Goal: Information Seeking & Learning: Learn about a topic

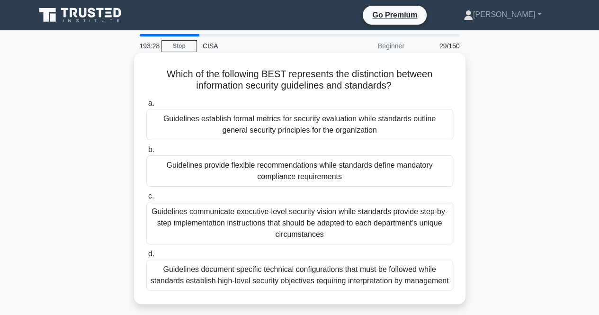
click at [277, 129] on div "Guidelines establish formal metrics for security evaluation while standards out…" at bounding box center [299, 124] width 307 height 31
click at [146, 107] on input "a. Guidelines establish formal metrics for security evaluation while standards …" at bounding box center [146, 103] width 0 height 6
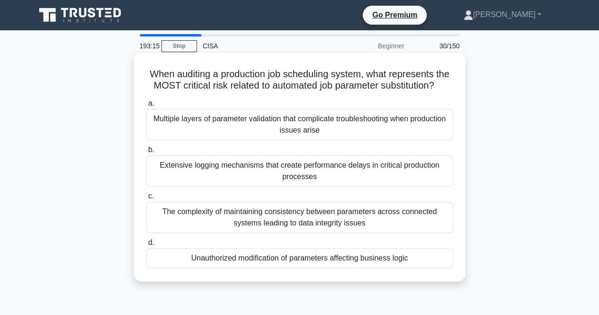
click at [248, 268] on div "Unauthorized modification of parameters affecting business logic" at bounding box center [299, 258] width 307 height 20
click at [146, 246] on input "d. Unauthorized modification of parameters affecting business logic" at bounding box center [146, 243] width 0 height 6
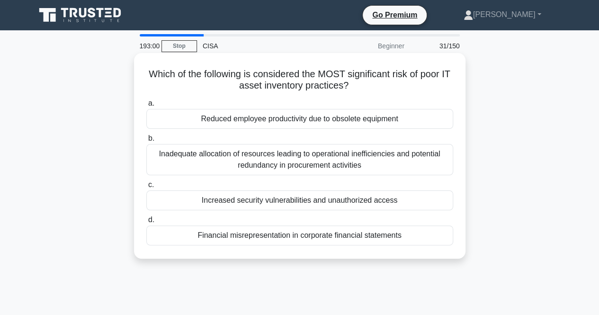
click at [316, 202] on div "Increased security vulnerabilities and unauthorized access" at bounding box center [299, 200] width 307 height 20
click at [146, 188] on input "c. Increased security vulnerabilities and unauthorized access" at bounding box center [146, 185] width 0 height 6
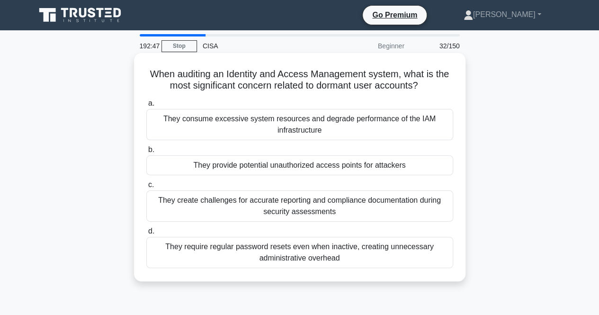
click at [265, 167] on div "They provide potential unauthorized access points for attackers" at bounding box center [299, 165] width 307 height 20
click at [146, 153] on input "b. They provide potential unauthorized access points for attackers" at bounding box center [146, 150] width 0 height 6
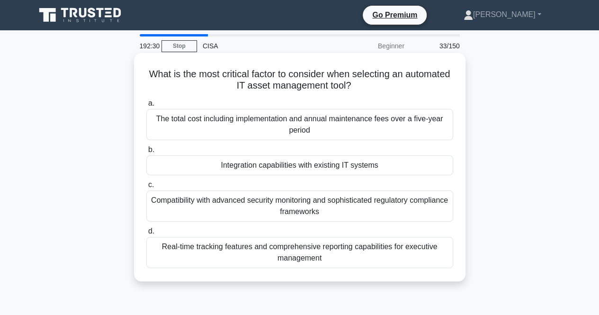
click at [283, 165] on div "Integration capabilities with existing IT systems" at bounding box center [299, 165] width 307 height 20
click at [146, 153] on input "b. Integration capabilities with existing IT systems" at bounding box center [146, 150] width 0 height 6
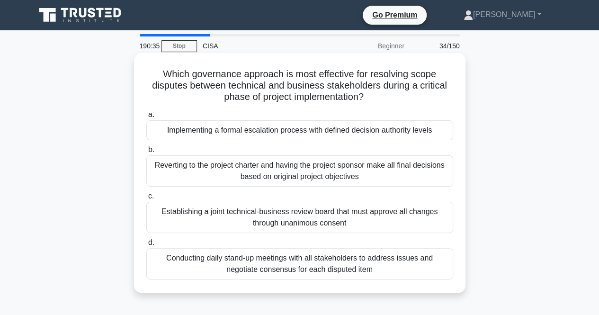
click at [317, 133] on div "Implementing a formal escalation process with defined decision authority levels" at bounding box center [299, 130] width 307 height 20
click at [146, 118] on input "a. Implementing a formal escalation process with defined decision authority lev…" at bounding box center [146, 115] width 0 height 6
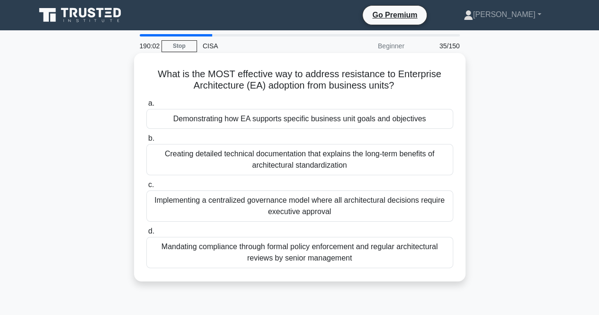
click at [317, 250] on div "Mandating compliance through formal policy enforcement and regular architectura…" at bounding box center [299, 252] width 307 height 31
click at [146, 235] on input "d. Mandating compliance through formal policy enforcement and regular architect…" at bounding box center [146, 231] width 0 height 6
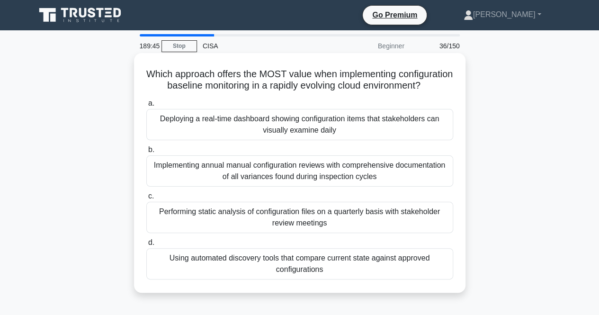
click at [253, 136] on div "Deploying a real-time dashboard showing configuration items that stakeholders c…" at bounding box center [299, 124] width 307 height 31
click at [146, 107] on input "a. Deploying a real-time dashboard showing configuration items that stakeholder…" at bounding box center [146, 103] width 0 height 6
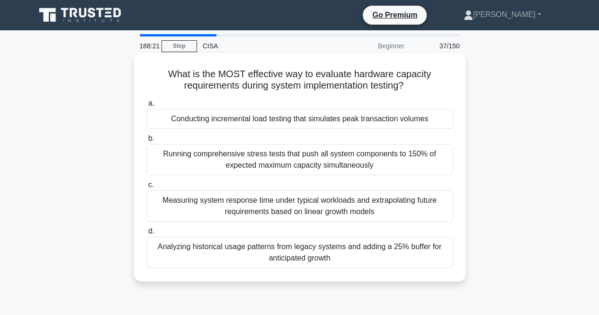
click at [251, 124] on div "Conducting incremental load testing that simulates peak transaction volumes" at bounding box center [299, 119] width 307 height 20
click at [146, 107] on input "a. Conducting incremental load testing that simulates peak transaction volumes" at bounding box center [146, 103] width 0 height 6
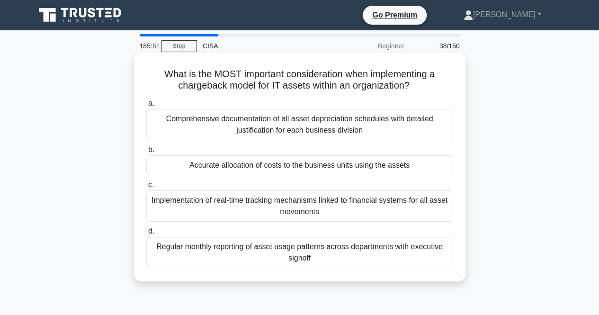
click at [210, 251] on div "Regular monthly reporting of asset usage patterns across departments with execu…" at bounding box center [299, 252] width 307 height 31
click at [146, 235] on input "d. Regular monthly reporting of asset usage patterns across departments with ex…" at bounding box center [146, 231] width 0 height 6
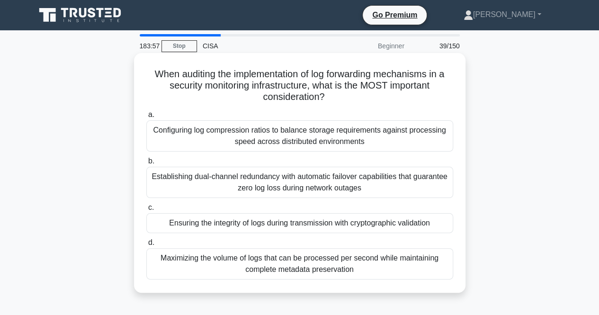
click at [203, 138] on div "Configuring log compression ratios to balance storage requirements against proc…" at bounding box center [299, 135] width 307 height 31
click at [146, 118] on input "a. Configuring log compression ratios to balance storage requirements against p…" at bounding box center [146, 115] width 0 height 6
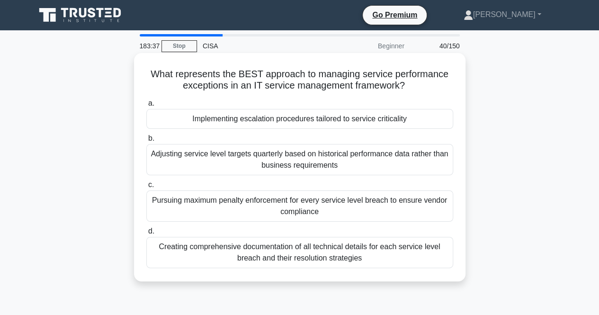
click at [273, 203] on div "Pursuing maximum penalty enforcement for every service level breach to ensure v…" at bounding box center [299, 205] width 307 height 31
click at [146, 188] on input "c. Pursuing maximum penalty enforcement for every service level breach to ensur…" at bounding box center [146, 185] width 0 height 6
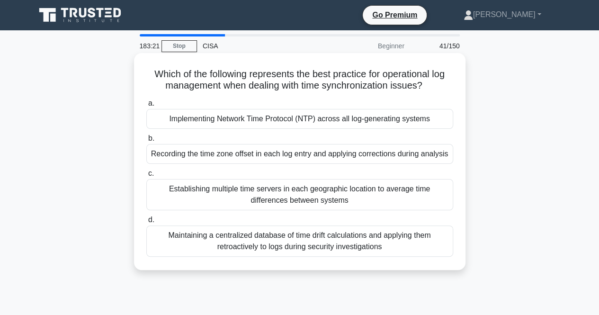
click at [307, 118] on div "Implementing Network Time Protocol (NTP) across all log-generating systems" at bounding box center [299, 119] width 307 height 20
click at [146, 107] on input "a. Implementing Network Time Protocol (NTP) across all log-generating systems" at bounding box center [146, 103] width 0 height 6
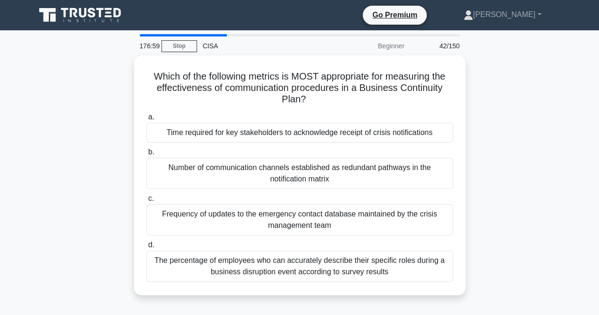
click at [38, 167] on div "Which of the following metrics is MOST appropriate for measuring the effectiven…" at bounding box center [300, 180] width 540 height 251
